Goal: Task Accomplishment & Management: Manage account settings

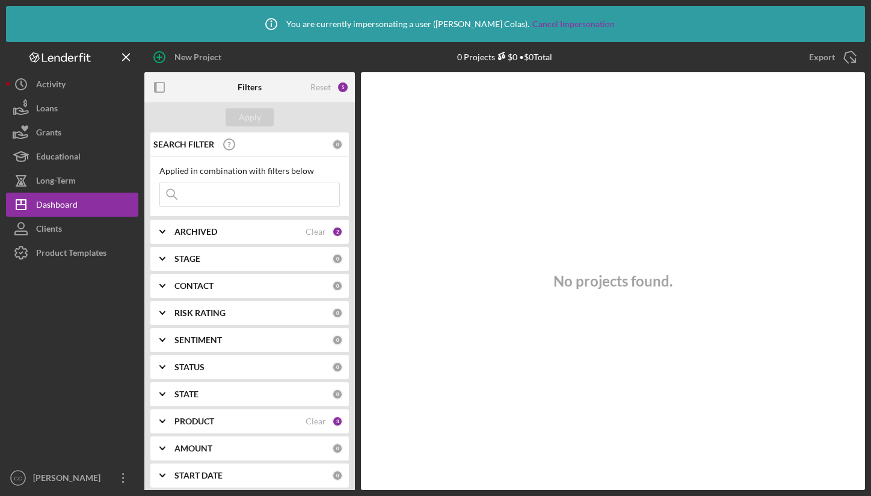
click at [50, 473] on div "[PERSON_NAME]" at bounding box center [69, 479] width 78 height 27
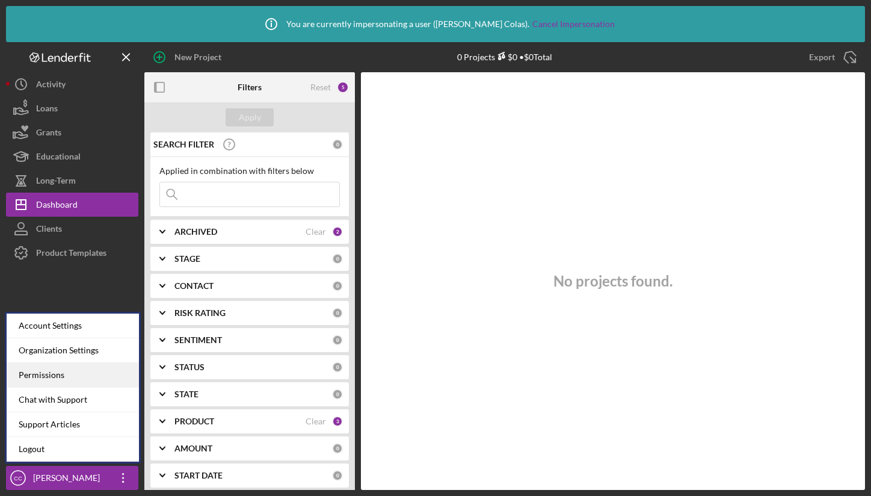
click at [69, 378] on div "Permissions" at bounding box center [73, 375] width 132 height 25
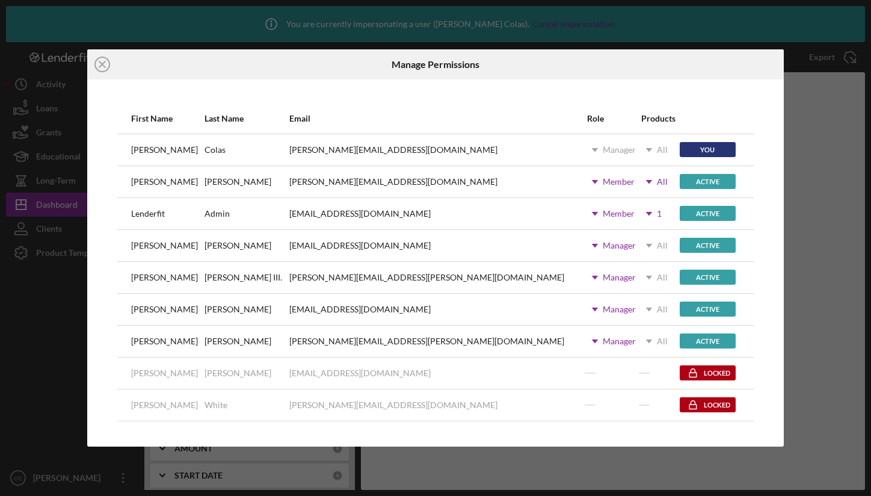
click at [48, 309] on div "Icon/Close Manage Permissions First Name Last Name Email Role Products [PERSON_…" at bounding box center [435, 248] width 871 height 496
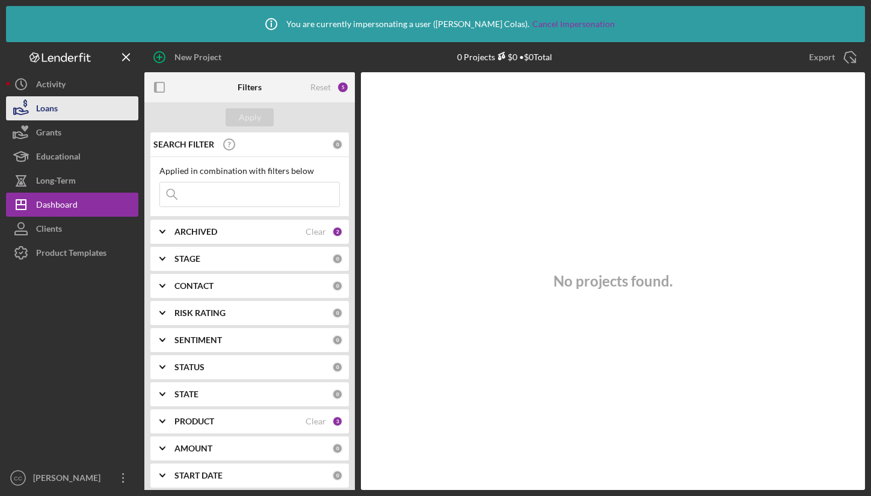
click at [73, 115] on button "Loans" at bounding box center [72, 108] width 132 height 24
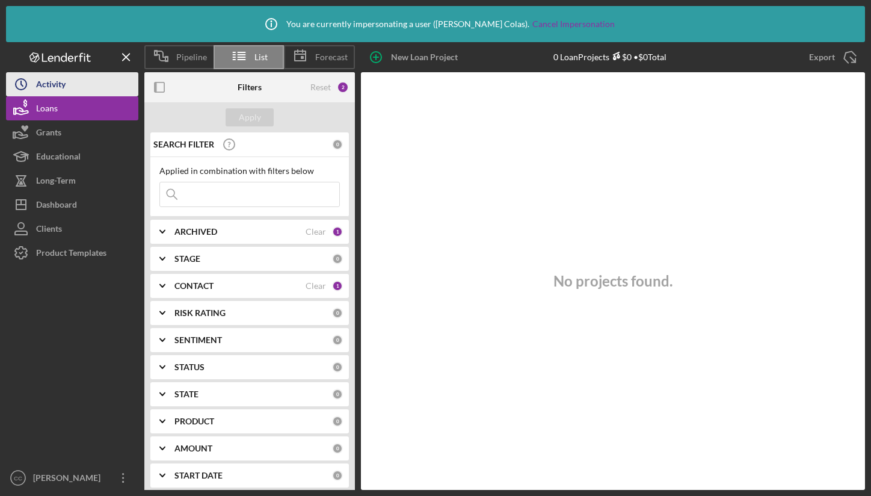
click at [66, 88] on div "Pipeline List Forecast New Loan Project 0 Loan Projects $0 • $0 Total Export Ic…" at bounding box center [435, 266] width 859 height 448
click at [66, 88] on button "Icon/History Activity" at bounding box center [72, 84] width 132 height 24
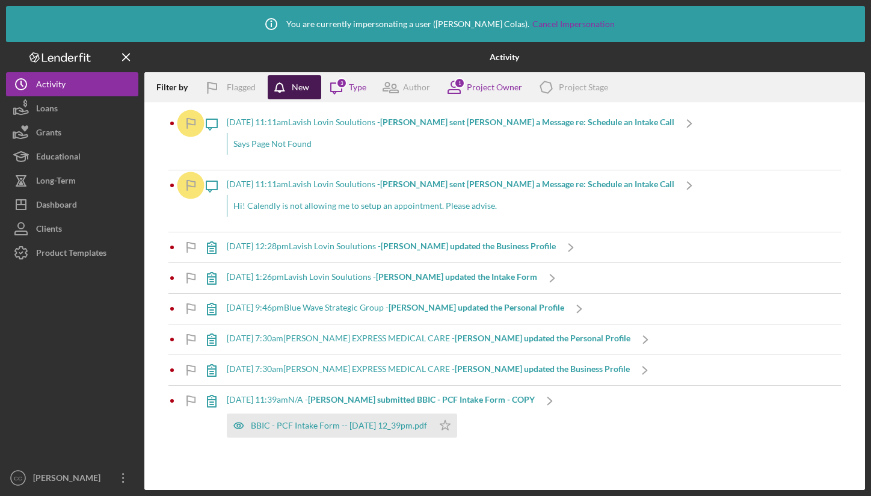
click at [295, 95] on div "New" at bounding box center [300, 87] width 17 height 24
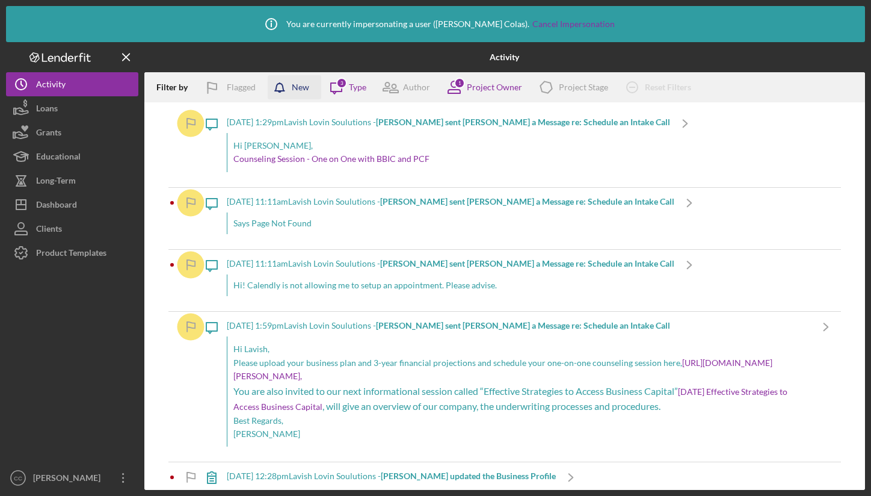
click at [294, 88] on div "New" at bounding box center [300, 87] width 17 height 24
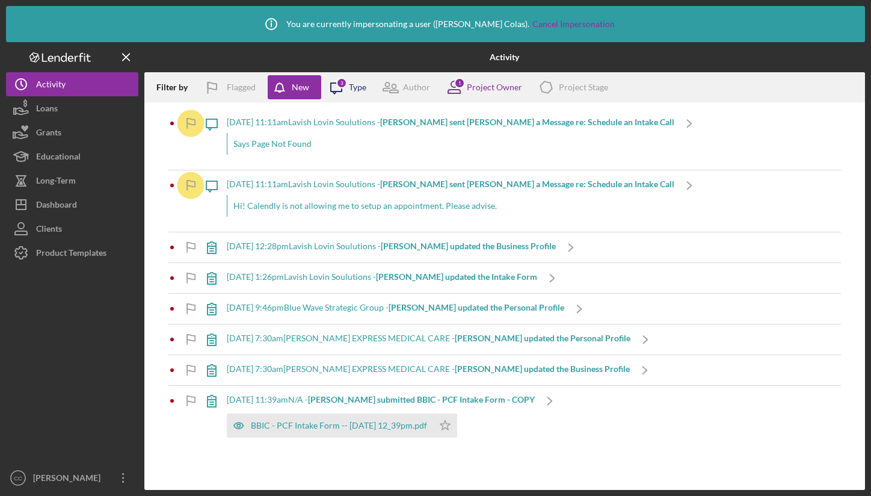
click at [341, 88] on icon "Icon/Message" at bounding box center [336, 87] width 30 height 30
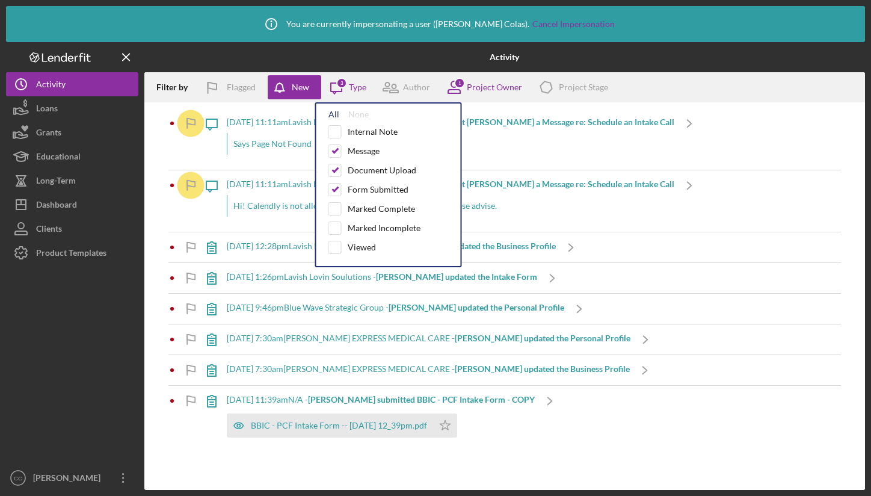
click at [335, 114] on div "All" at bounding box center [334, 115] width 11 height 10
checkbox input "true"
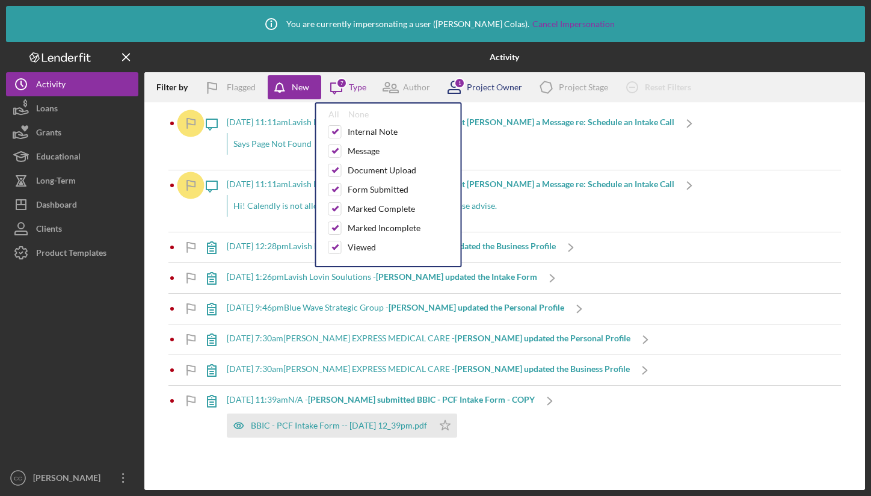
click at [486, 90] on div "Project Owner" at bounding box center [494, 87] width 55 height 10
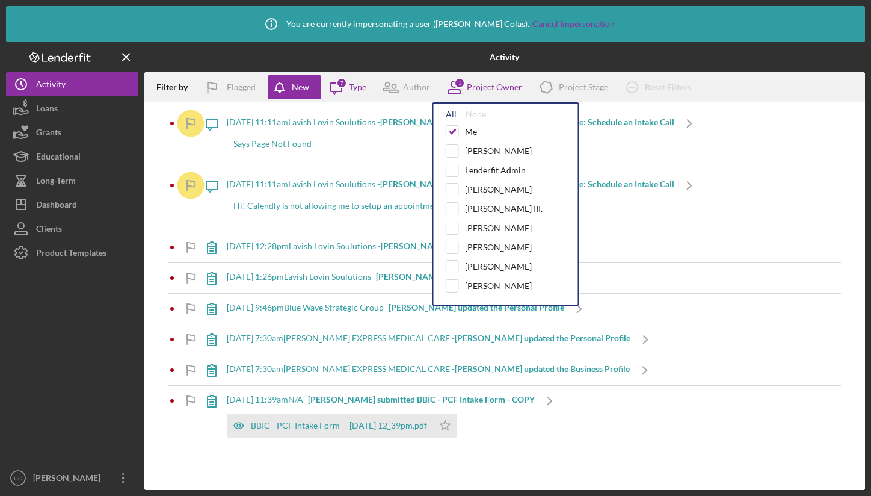
click at [446, 115] on div "All" at bounding box center [451, 115] width 11 height 10
checkbox input "true"
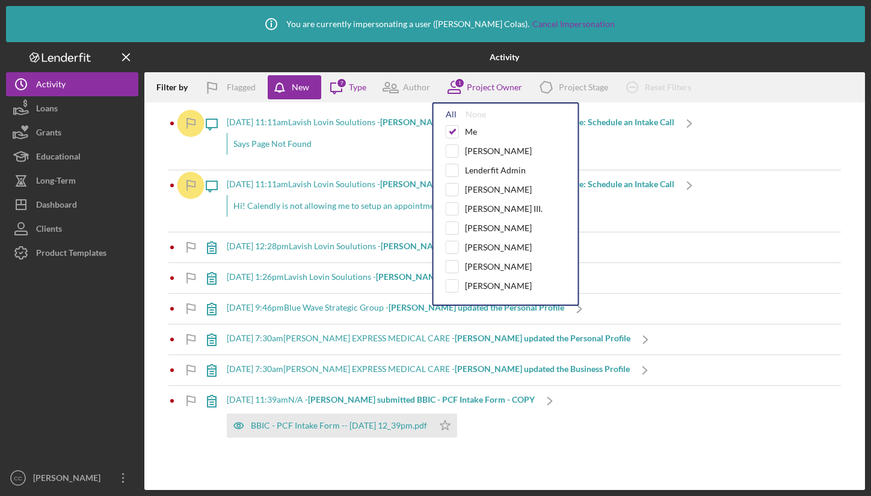
checkbox input "true"
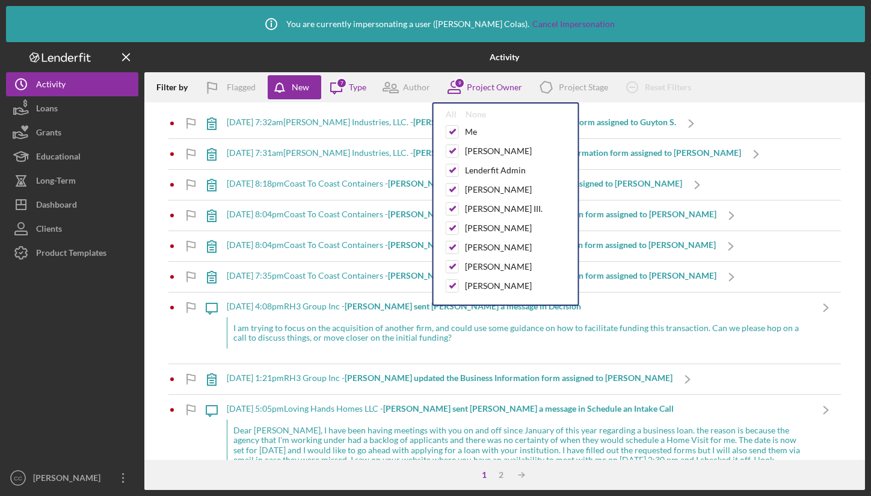
click at [436, 55] on div "Activity" at bounding box center [505, 57] width 240 height 30
